Goal: Information Seeking & Learning: Find specific fact

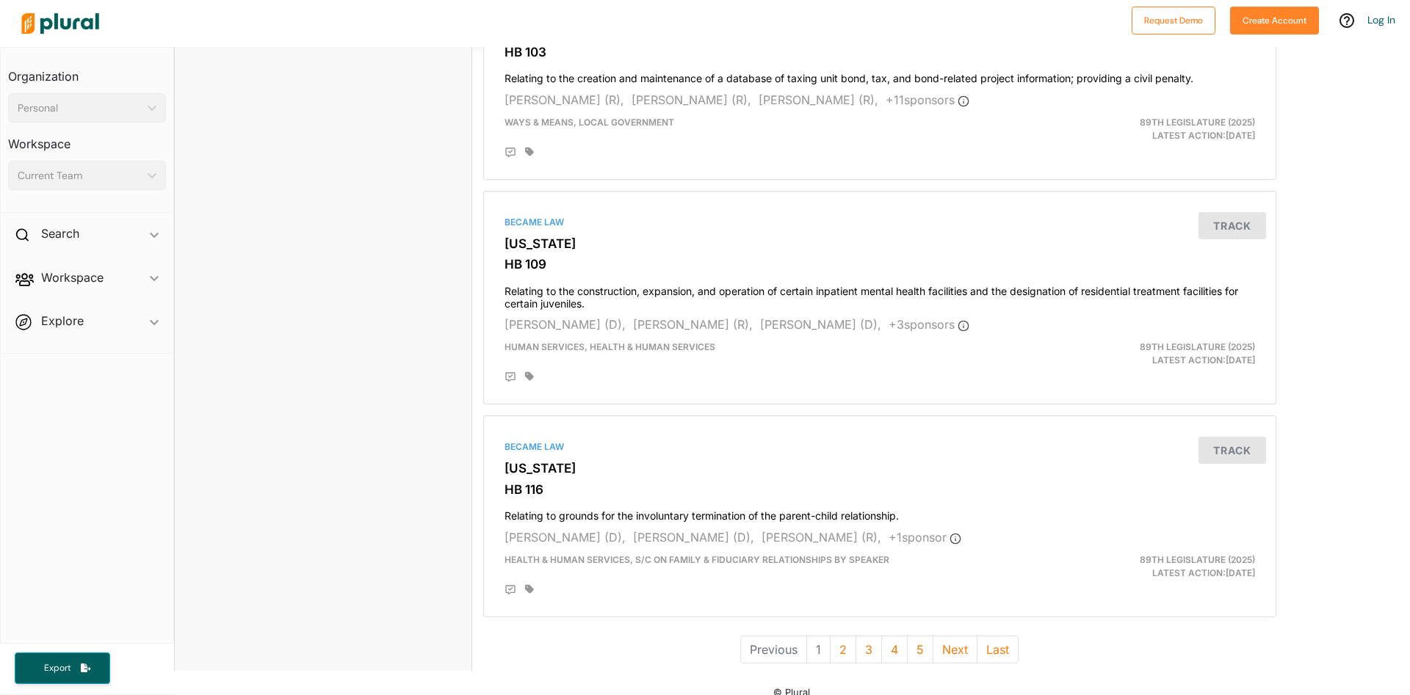
scroll to position [3913, 0]
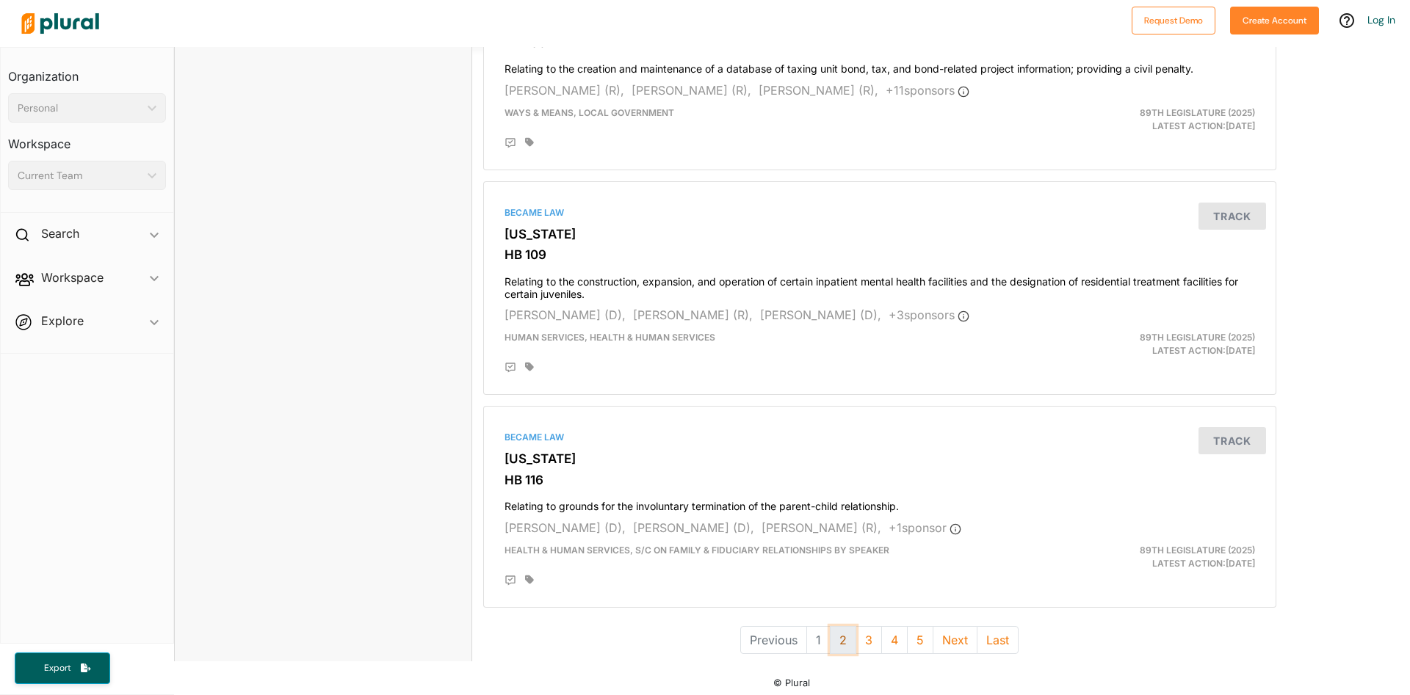
click at [833, 631] on button "2" at bounding box center [843, 640] width 26 height 28
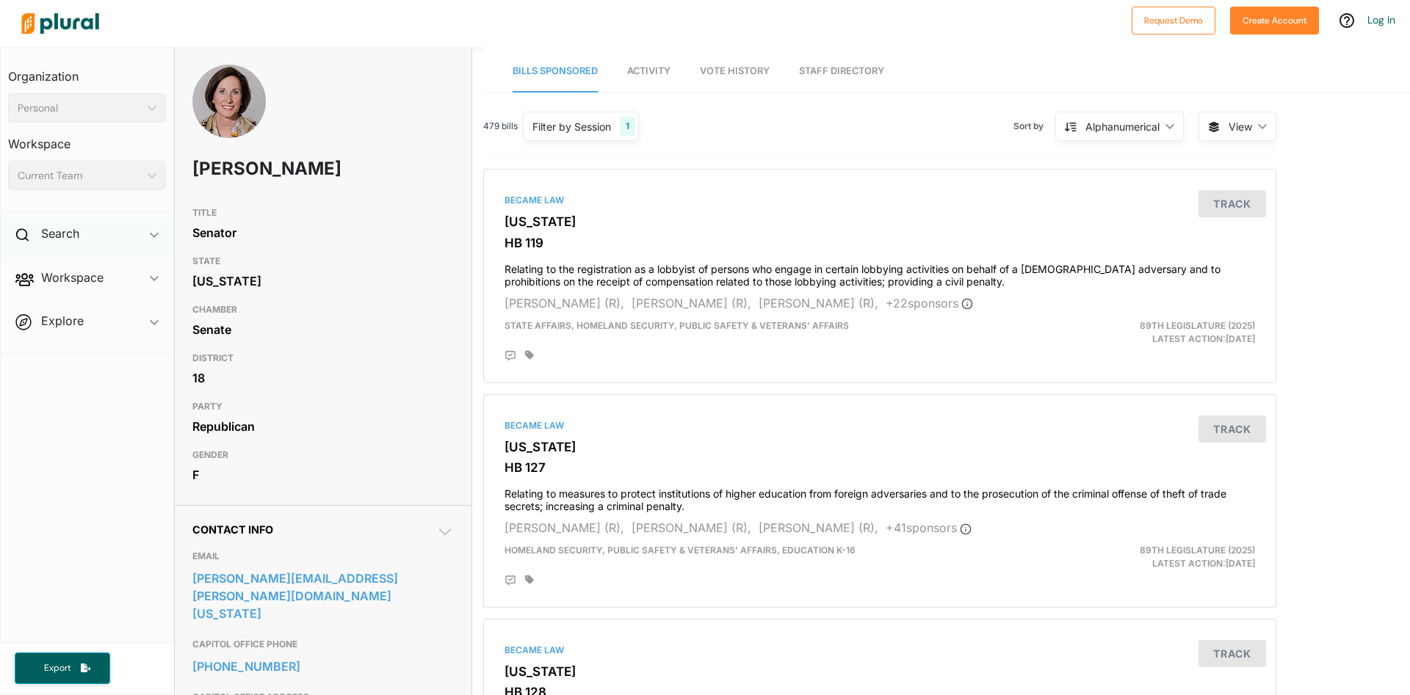
click at [108, 239] on div "Search ic_keyboard_arrow_down" at bounding box center [87, 237] width 173 height 40
click at [85, 268] on h4 "Bills" at bounding box center [91, 268] width 136 height 14
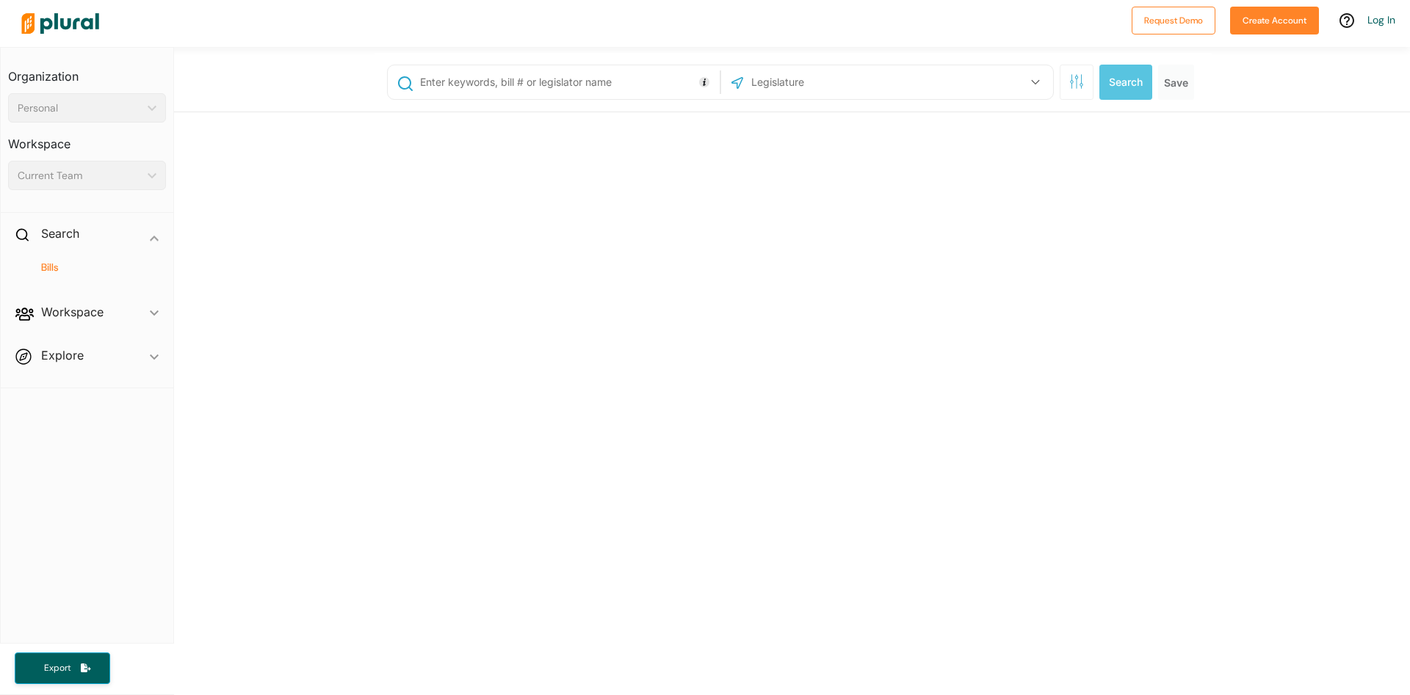
click at [609, 84] on input "text" at bounding box center [566, 82] width 297 height 28
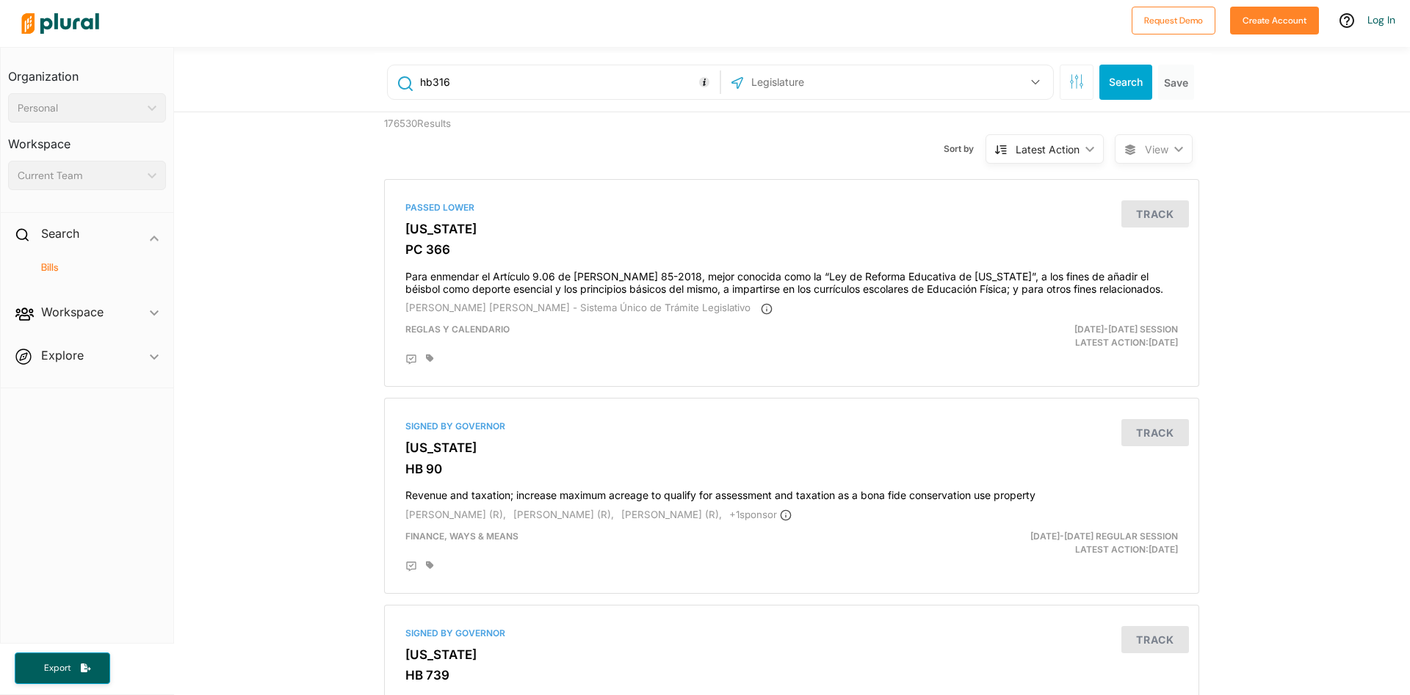
type input "hb316"
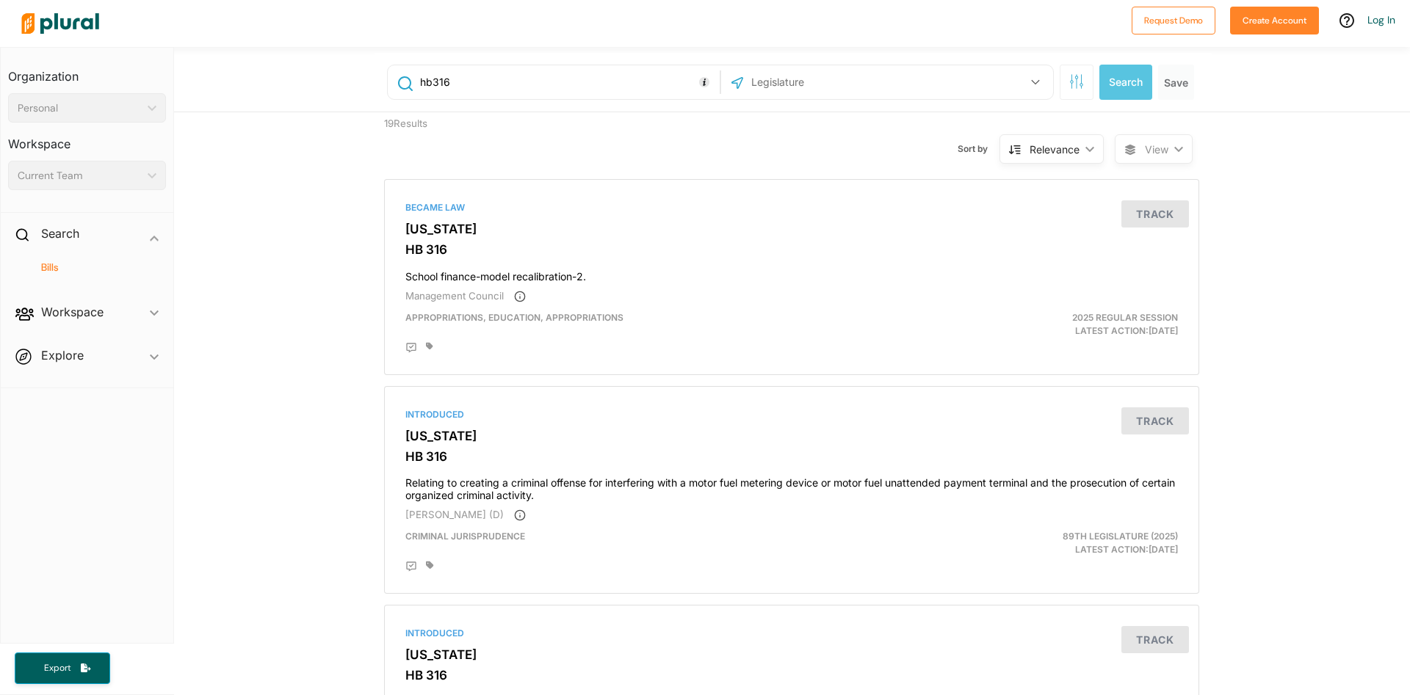
click at [854, 96] on div "US Congress [US_STATE] [US_STATE] [US_STATE] [US_STATE] [US_STATE] [US_STATE] […" at bounding box center [887, 82] width 332 height 34
click at [866, 87] on input "text" at bounding box center [828, 82] width 157 height 28
click at [1034, 79] on button "button" at bounding box center [1035, 82] width 28 height 28
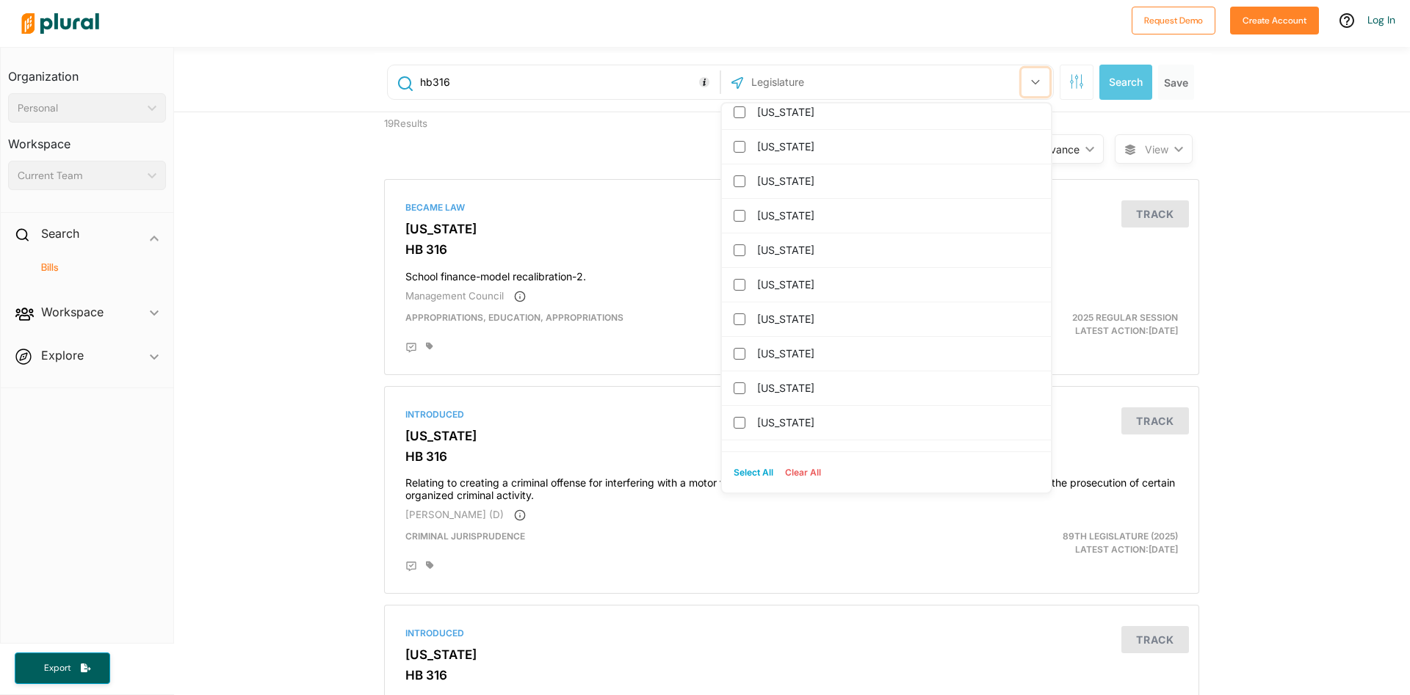
scroll to position [1481, 0]
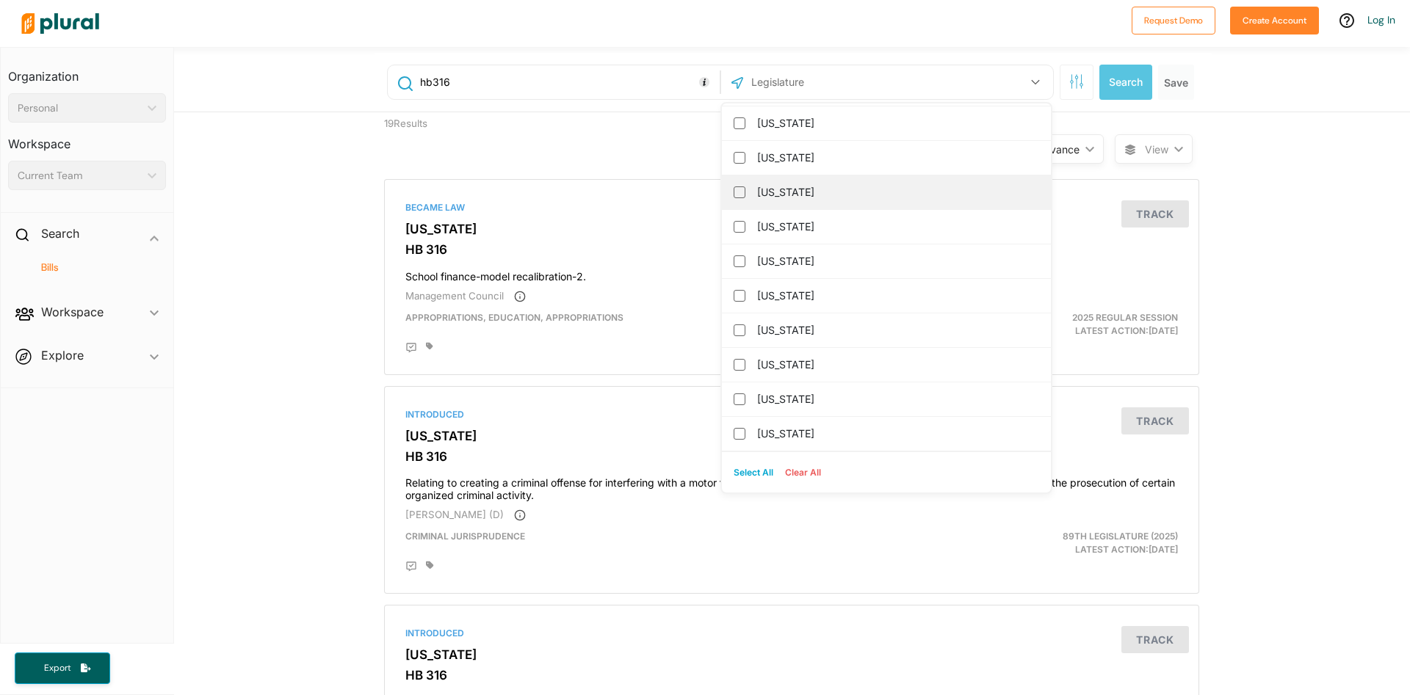
click at [899, 203] on label "[US_STATE]" at bounding box center [896, 192] width 279 height 22
click at [745, 198] on input "[US_STATE]" at bounding box center [739, 192] width 12 height 12
click at [1124, 84] on button "Search" at bounding box center [1125, 82] width 53 height 35
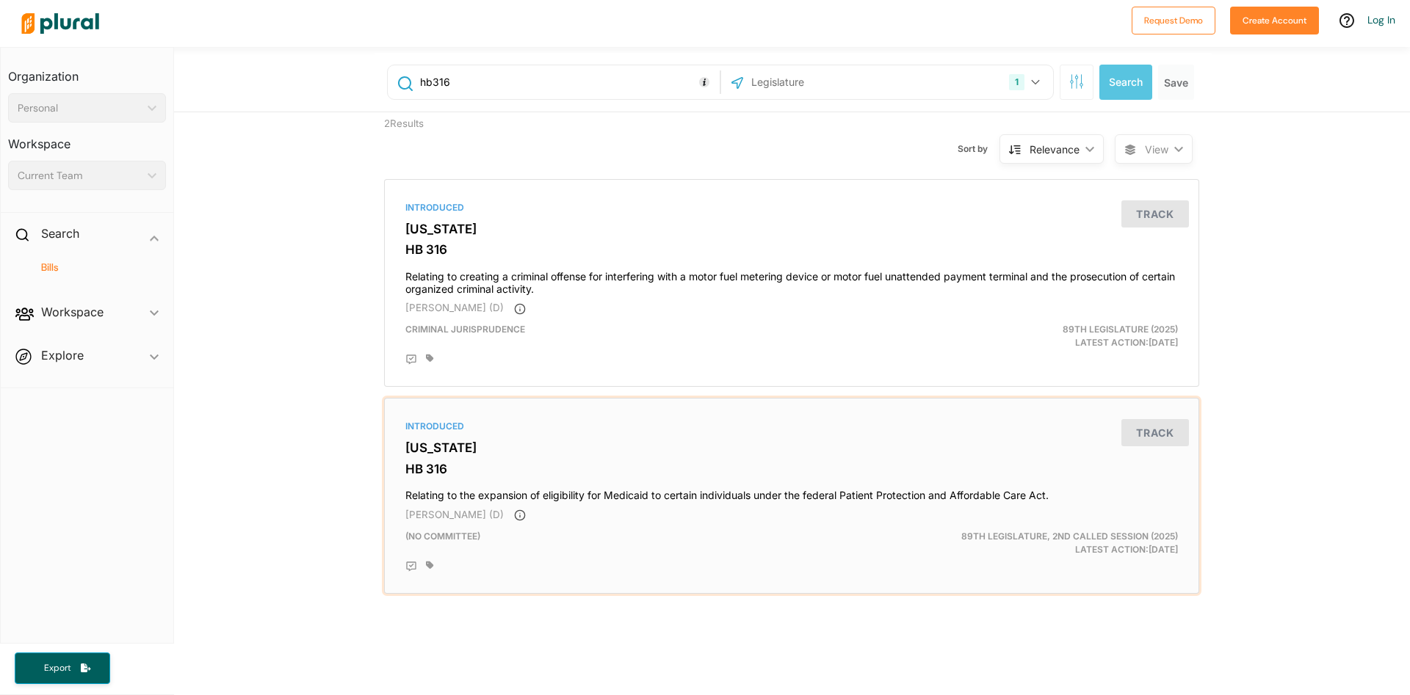
click at [739, 502] on h4 "Relating to the expansion of eligibility for Medicaid to certain individuals un…" at bounding box center [791, 492] width 772 height 20
